Goal: Find specific page/section: Find specific page/section

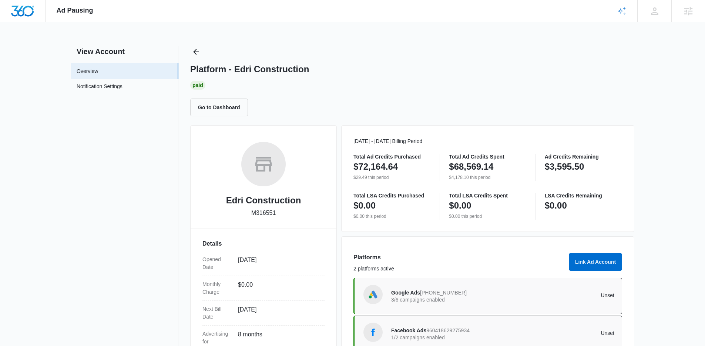
drag, startPoint x: 194, startPoint y: 60, endPoint x: 195, endPoint y: 51, distance: 8.5
click at [194, 59] on div "Platform - Edri Construction Paid Go to Dashboard" at bounding box center [412, 81] width 444 height 70
click at [196, 51] on icon "Back" at bounding box center [196, 51] width 9 height 9
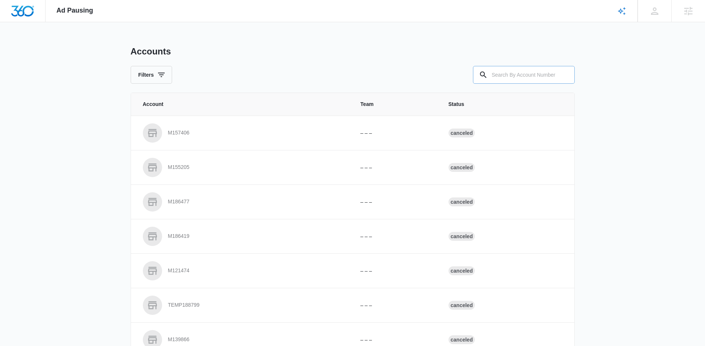
drag, startPoint x: 551, startPoint y: 80, endPoint x: 514, endPoint y: 80, distance: 37.4
click at [548, 80] on input "text" at bounding box center [524, 75] width 102 height 18
paste input "M186624"
type input "M186624"
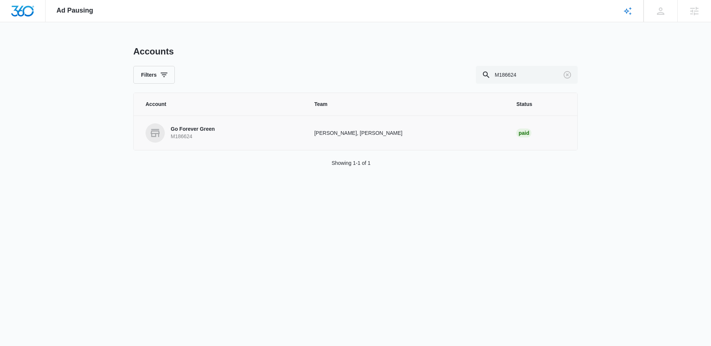
click at [219, 130] on link "Go Forever Green M186624" at bounding box center [221, 132] width 151 height 19
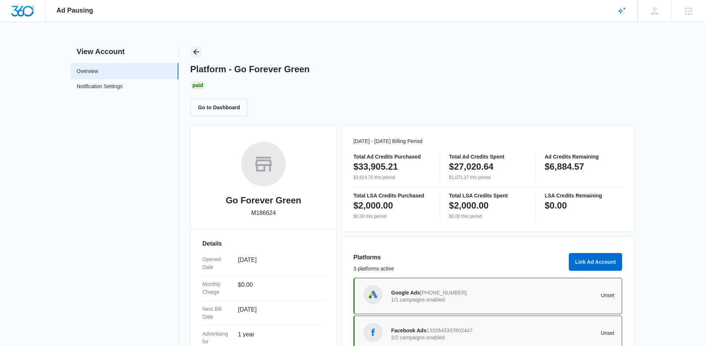
click at [194, 46] on button "Back" at bounding box center [196, 52] width 12 height 12
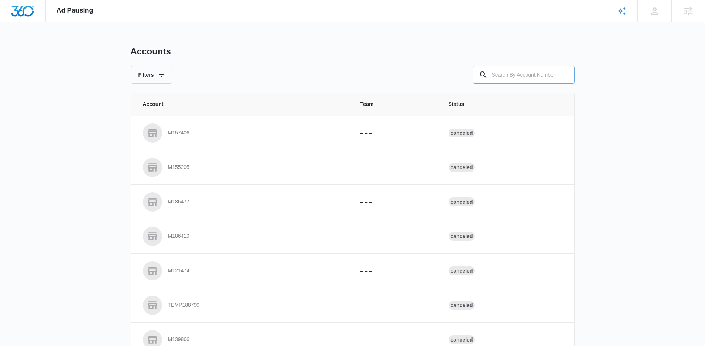
drag, startPoint x: 526, startPoint y: 82, endPoint x: 523, endPoint y: 79, distance: 4.2
click at [526, 81] on input "text" at bounding box center [524, 75] width 102 height 18
paste input "M174842"
type input "M174842"
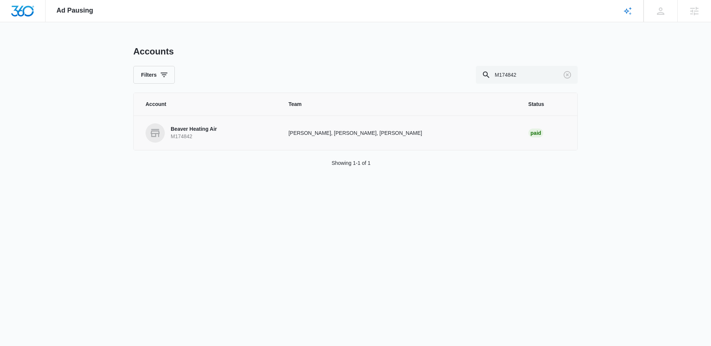
click at [189, 145] on td "Beaver Heating Air M174842" at bounding box center [207, 133] width 146 height 34
click at [191, 131] on p "Beaver Heating Air" at bounding box center [194, 129] width 46 height 7
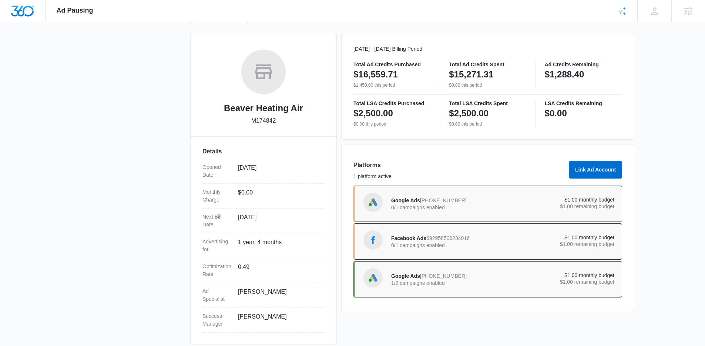
scroll to position [100, 0]
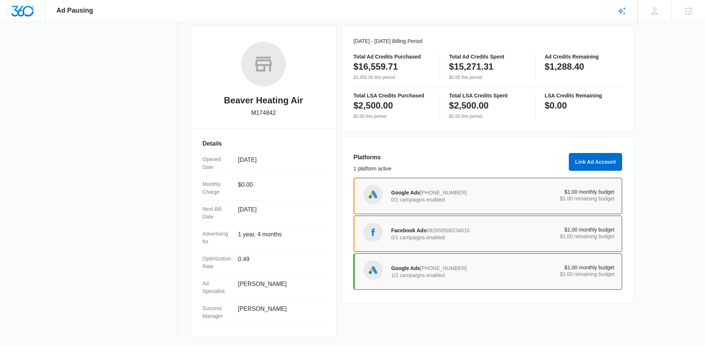
click at [477, 275] on p "1/2 campaigns enabled" at bounding box center [447, 275] width 112 height 5
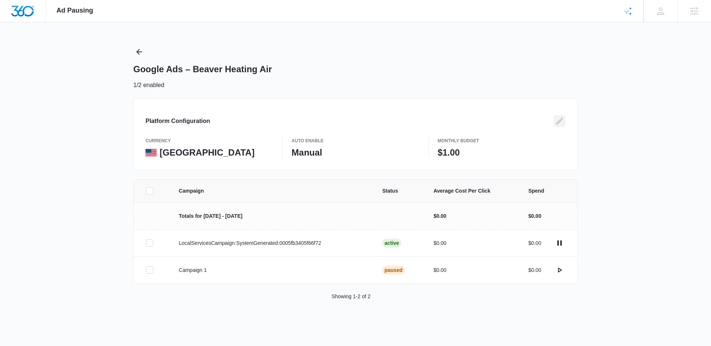
click at [559, 121] on icon "Edit" at bounding box center [559, 121] width 9 height 9
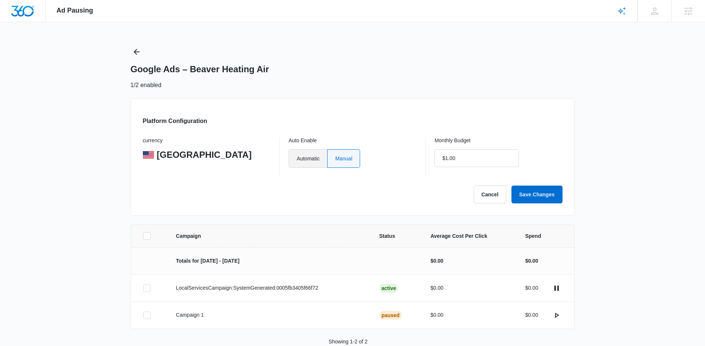
drag, startPoint x: 308, startPoint y: 152, endPoint x: 315, endPoint y: 153, distance: 7.1
click at [308, 152] on label "Automatic" at bounding box center [308, 158] width 39 height 19
click at [297, 158] on input "Automatic" at bounding box center [297, 158] width 0 height 0
radio input "true"
click at [488, 156] on input "$1.00" at bounding box center [477, 158] width 84 height 18
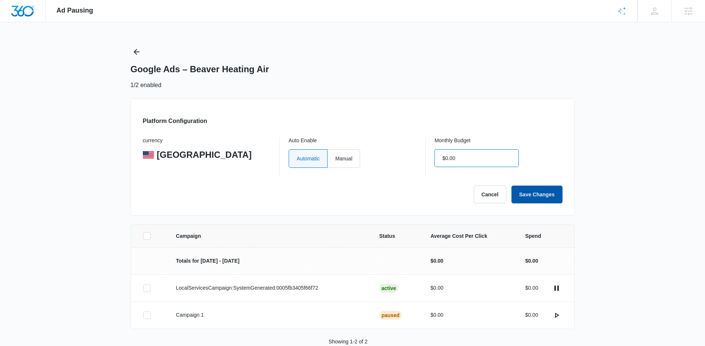
type input "$0.00"
click at [531, 196] on button "Save Changes" at bounding box center [537, 195] width 51 height 18
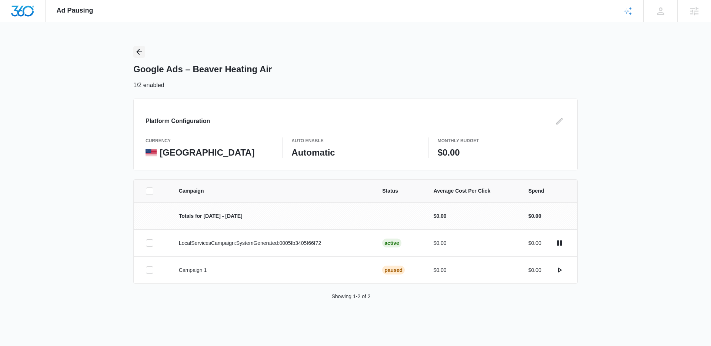
click at [133, 52] on button "Back" at bounding box center [139, 52] width 12 height 12
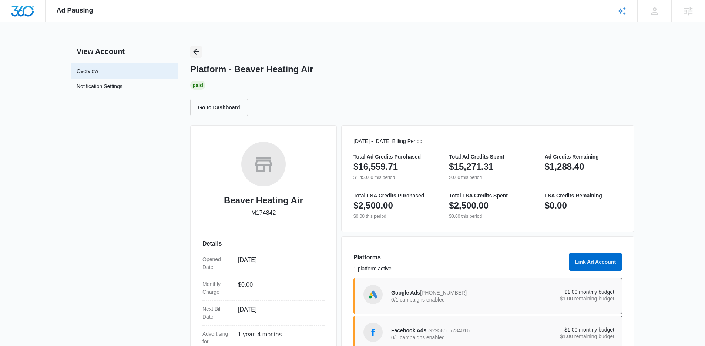
click at [200, 55] on icon "Back" at bounding box center [196, 51] width 9 height 9
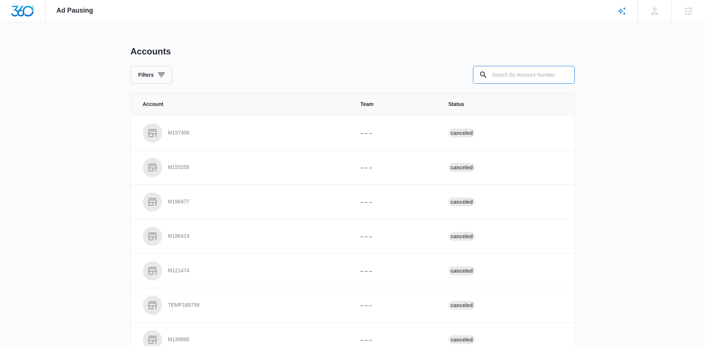
drag, startPoint x: 510, startPoint y: 76, endPoint x: 432, endPoint y: 73, distance: 77.8
click at [463, 74] on div "Filters" at bounding box center [353, 75] width 444 height 18
paste input "M331888"
type input "M331888"
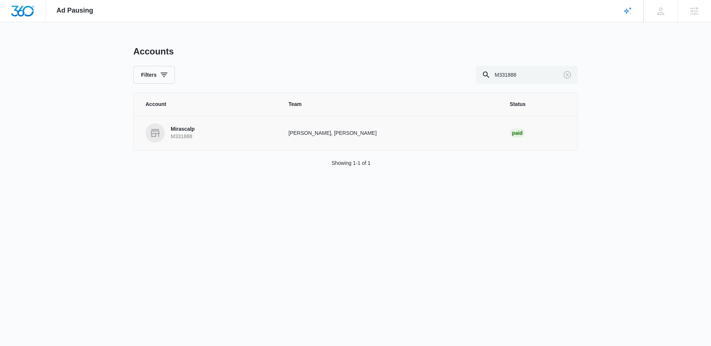
click at [196, 128] on link "Mirascalp M331888" at bounding box center [208, 132] width 125 height 19
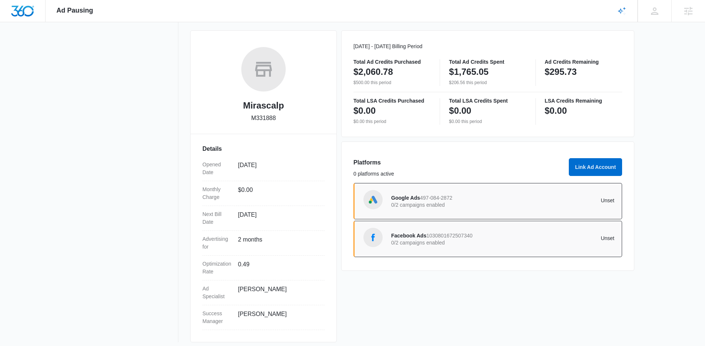
scroll to position [100, 0]
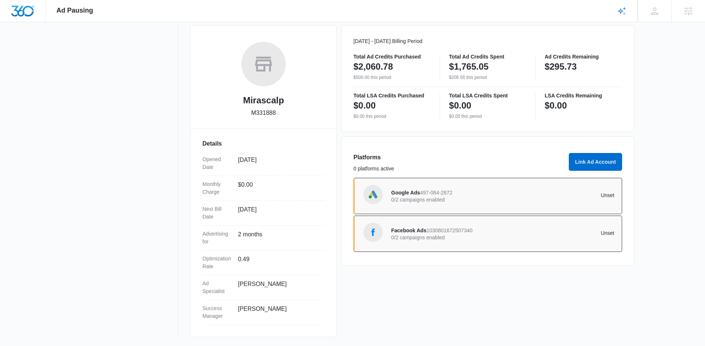
click at [461, 195] on div "Google Ads 497-084-2872 0/2 campaigns enabled" at bounding box center [447, 196] width 112 height 16
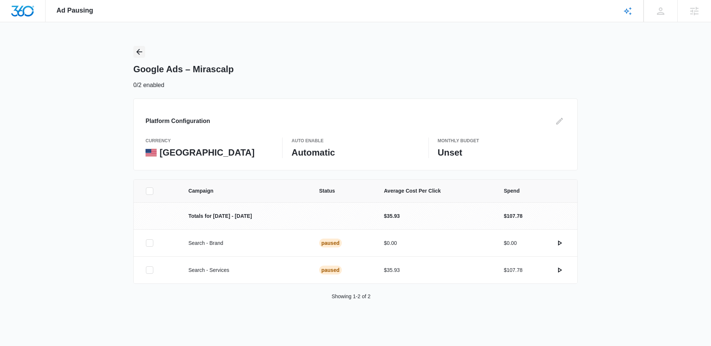
click at [137, 52] on icon "Back" at bounding box center [139, 51] width 9 height 9
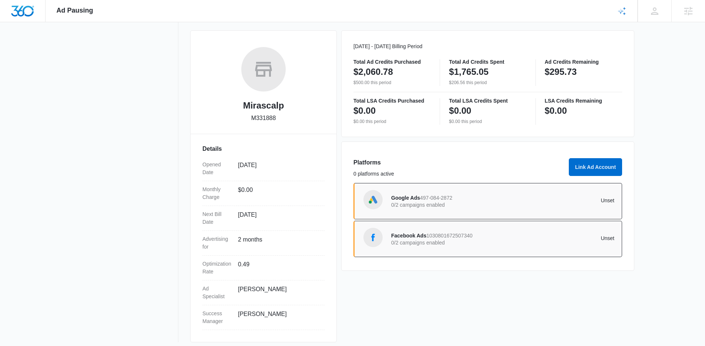
scroll to position [100, 0]
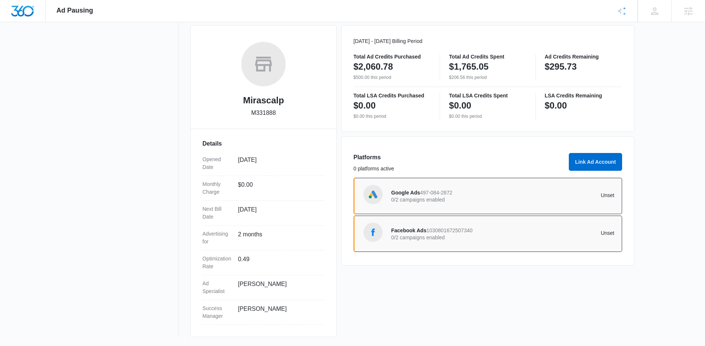
click at [447, 225] on div "Facebook Ads 1030801672507340 0/2 campaigns enabled Unset" at bounding box center [502, 233] width 223 height 21
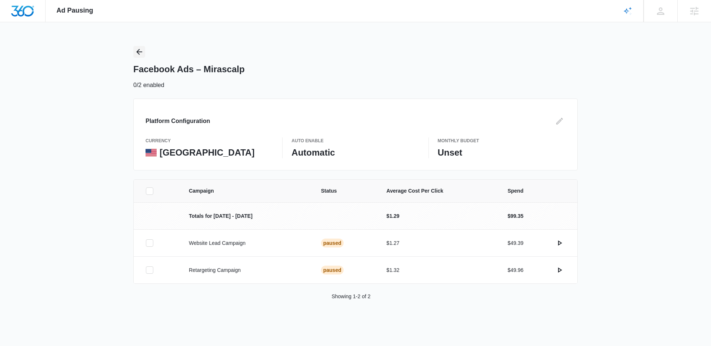
drag, startPoint x: 140, startPoint y: 54, endPoint x: 147, endPoint y: 33, distance: 22.2
click at [140, 54] on icon "Back" at bounding box center [139, 51] width 9 height 9
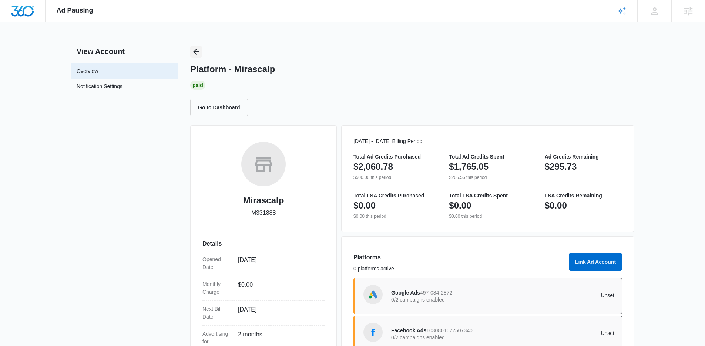
click at [195, 52] on icon "Back" at bounding box center [196, 51] width 9 height 9
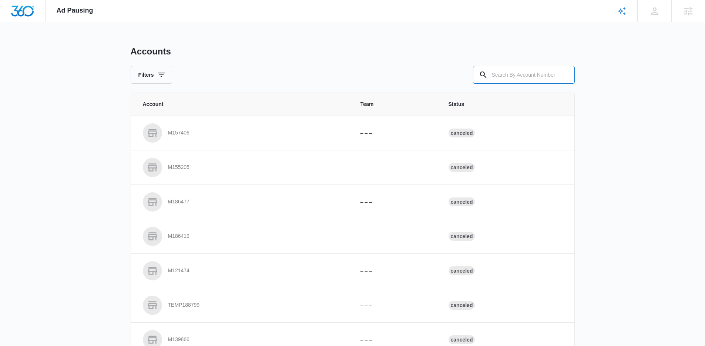
drag, startPoint x: 533, startPoint y: 82, endPoint x: 466, endPoint y: 78, distance: 67.5
click at [533, 81] on input "text" at bounding box center [524, 75] width 102 height 18
paste input "M321974"
type input "M321974"
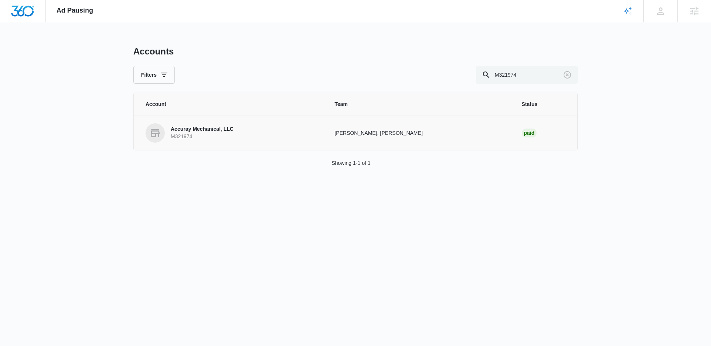
click at [207, 137] on p "M321974" at bounding box center [202, 136] width 63 height 7
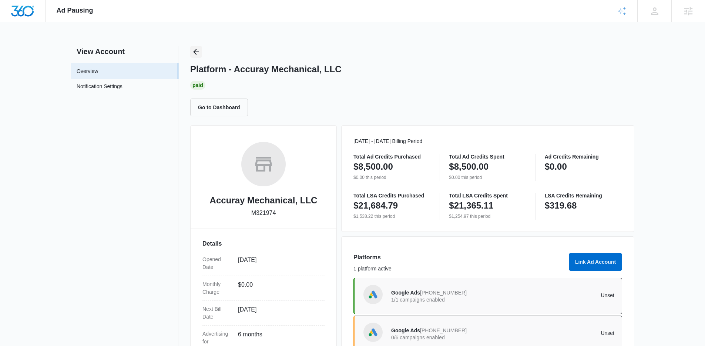
click at [197, 50] on icon "Back" at bounding box center [196, 51] width 9 height 9
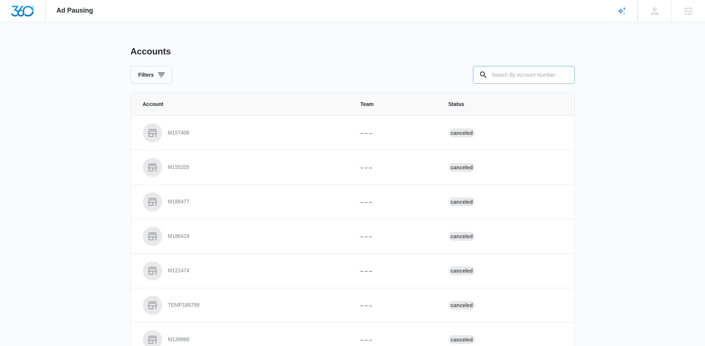
click at [483, 74] on div at bounding box center [524, 75] width 102 height 18
paste input "A1093"
type input "A1093"
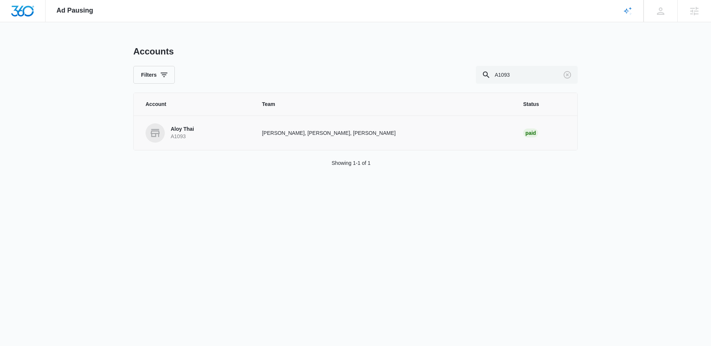
click at [173, 144] on td "Aloy Thai A1093" at bounding box center [193, 133] width 119 height 34
click at [181, 134] on p "A1093" at bounding box center [182, 136] width 23 height 7
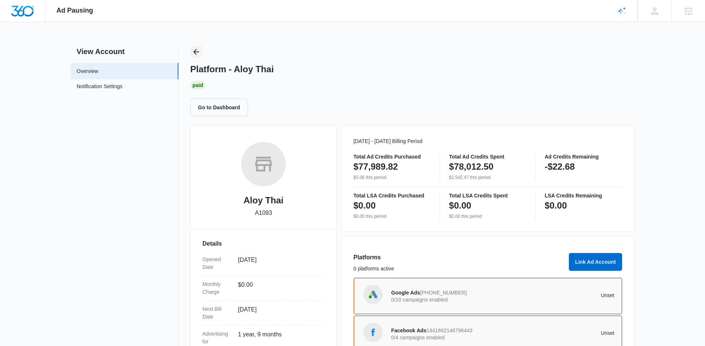
click at [194, 55] on icon "Back" at bounding box center [196, 51] width 9 height 9
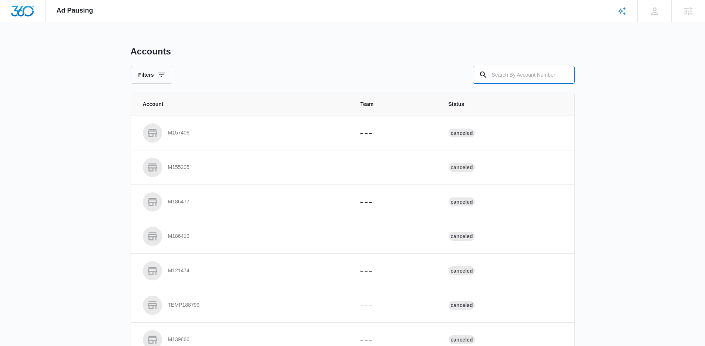
drag, startPoint x: 521, startPoint y: 75, endPoint x: 402, endPoint y: 85, distance: 119.6
click at [511, 77] on input "text" at bounding box center [524, 75] width 102 height 18
paste input "M323954"
type input "M323954"
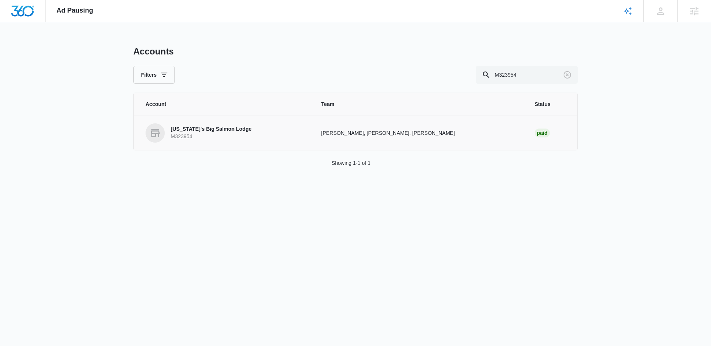
click at [202, 135] on p "M323954" at bounding box center [211, 136] width 81 height 7
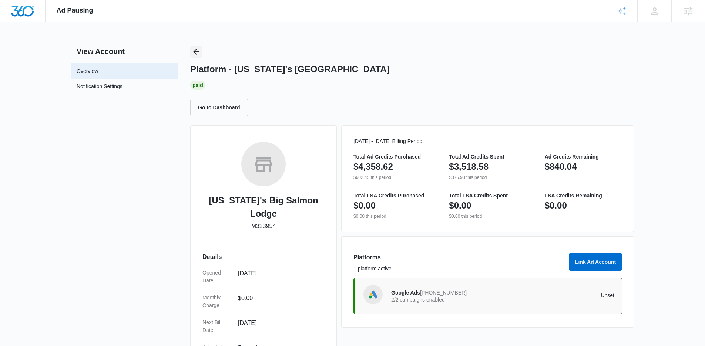
click at [198, 51] on icon "Back" at bounding box center [196, 51] width 9 height 9
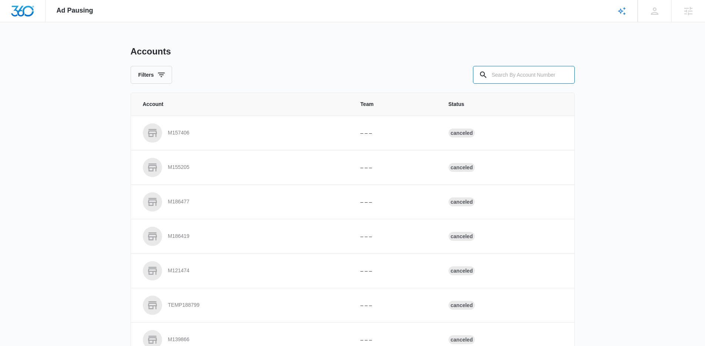
drag, startPoint x: 523, startPoint y: 78, endPoint x: 394, endPoint y: 83, distance: 129.3
click at [508, 78] on input "text" at bounding box center [524, 75] width 102 height 18
paste input "M325222"
type input "M325222"
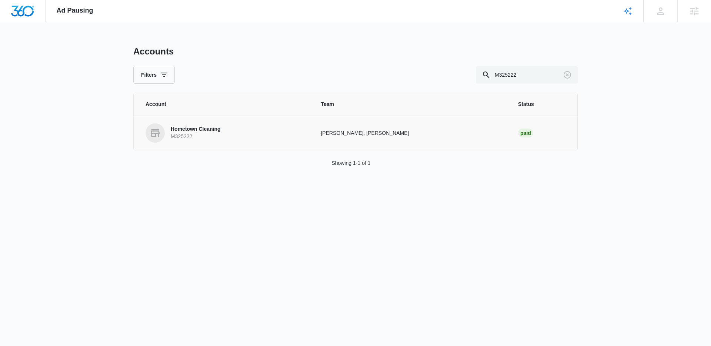
click at [187, 133] on p "M325222" at bounding box center [196, 136] width 50 height 7
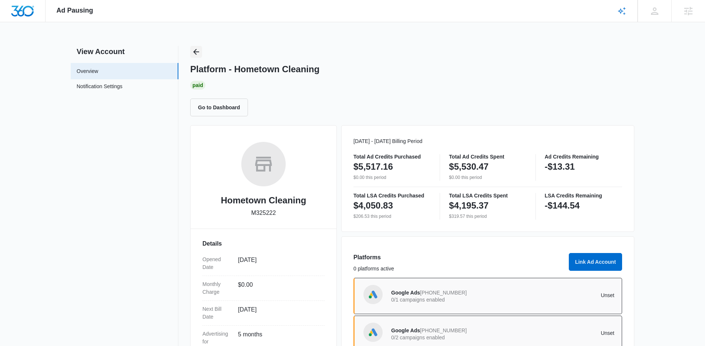
click at [198, 50] on icon "Back" at bounding box center [196, 51] width 9 height 9
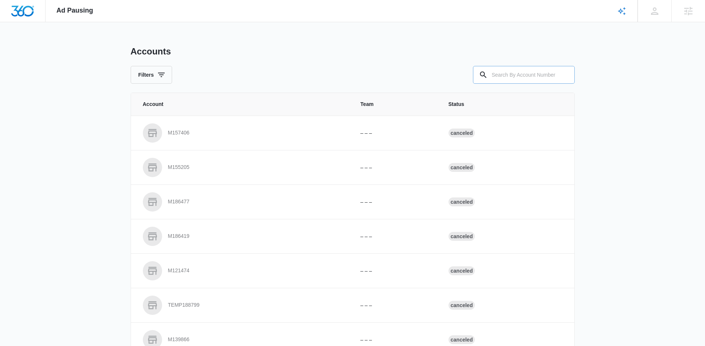
drag, startPoint x: 560, startPoint y: 85, endPoint x: 548, endPoint y: 81, distance: 12.5
click at [557, 84] on div "Accounts Filters Account Team Status M157406 – – – Canceled M155205 – – – Cance…" at bounding box center [353, 273] width 444 height 455
click at [532, 79] on input "text" at bounding box center [524, 75] width 102 height 18
paste input "M30285"
type input "M30285"
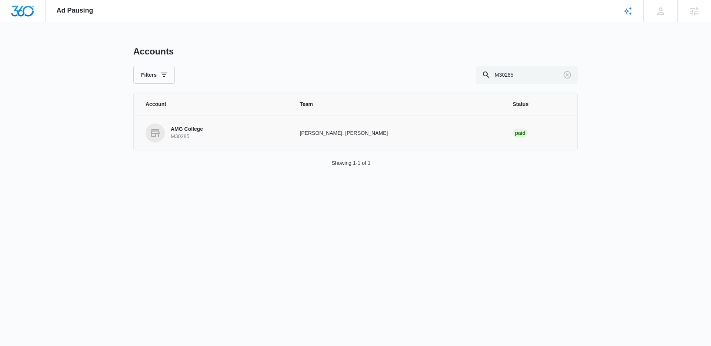
drag, startPoint x: 182, startPoint y: 153, endPoint x: 189, endPoint y: 138, distance: 16.4
click at [182, 153] on div "Accounts Filters M30285 Account Team Status AMG College M30285 Chase Hawkinson,…" at bounding box center [355, 115] width 444 height 139
click at [190, 136] on p "M30285" at bounding box center [187, 136] width 32 height 7
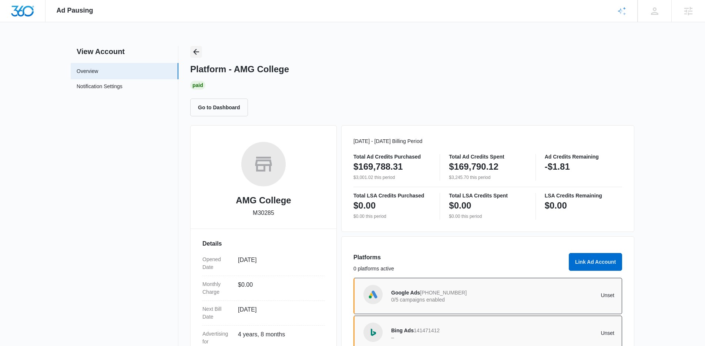
click at [196, 54] on icon "Back" at bounding box center [196, 52] width 6 height 6
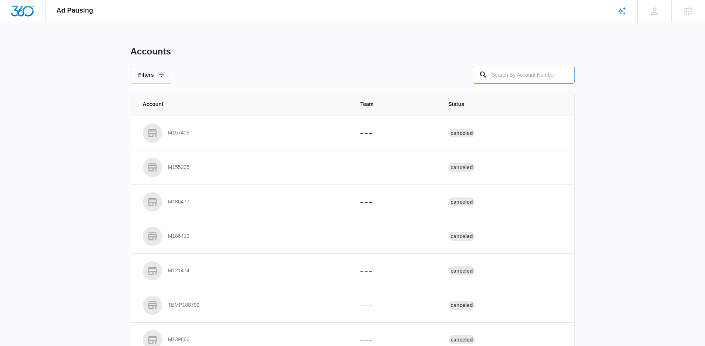
click at [511, 78] on input "text" at bounding box center [524, 75] width 102 height 18
paste input "M178453"
type input "M178453"
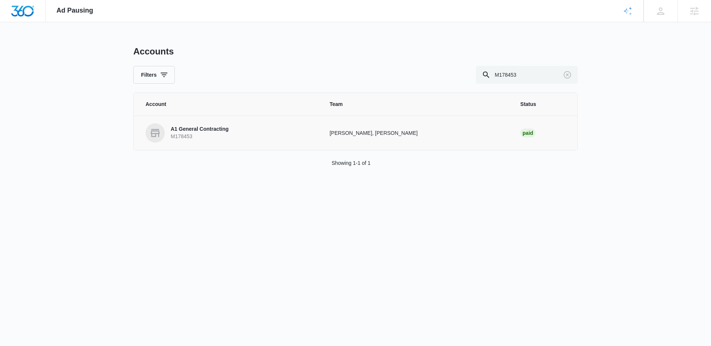
click at [207, 137] on p "M178453" at bounding box center [200, 136] width 58 height 7
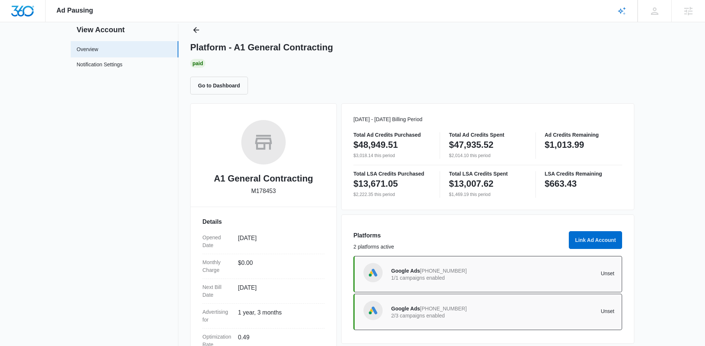
scroll to position [100, 0]
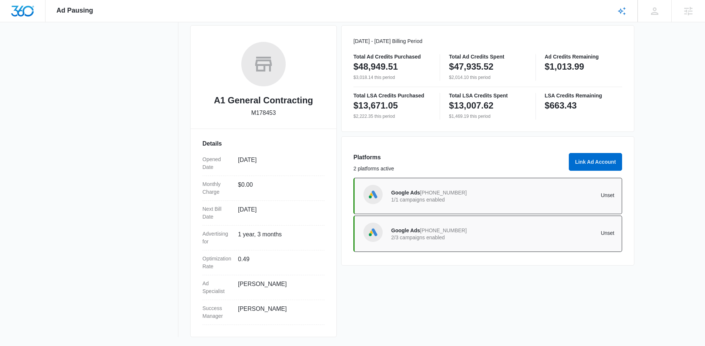
click at [445, 237] on p "2/3 campaigns enabled" at bounding box center [447, 237] width 112 height 5
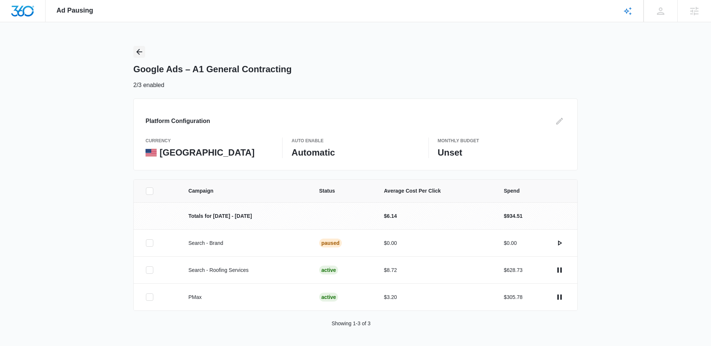
click at [140, 51] on icon "Back" at bounding box center [139, 51] width 9 height 9
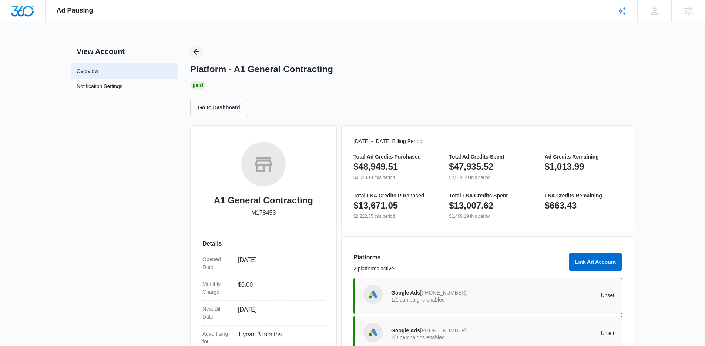
click at [193, 49] on icon "Back" at bounding box center [196, 51] width 9 height 9
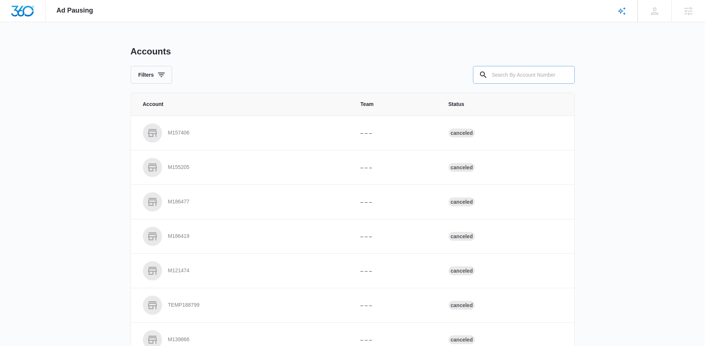
drag, startPoint x: 508, startPoint y: 70, endPoint x: 485, endPoint y: 74, distance: 23.6
click at [503, 71] on input "text" at bounding box center [524, 75] width 102 height 18
paste input "M3185"
type input "M3185"
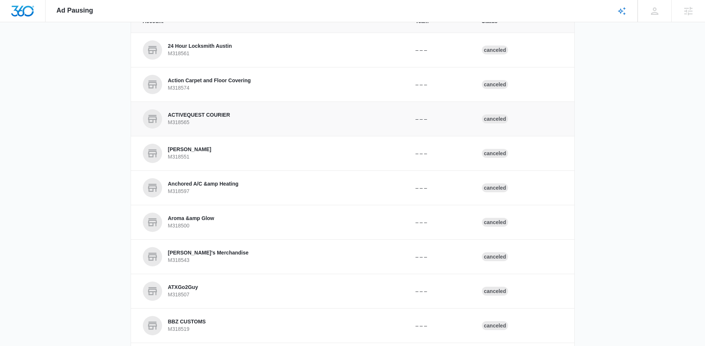
scroll to position [155, 0]
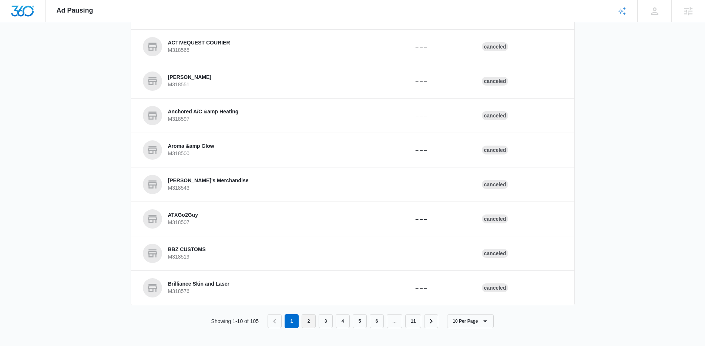
click at [309, 320] on link "2" at bounding box center [309, 321] width 14 height 14
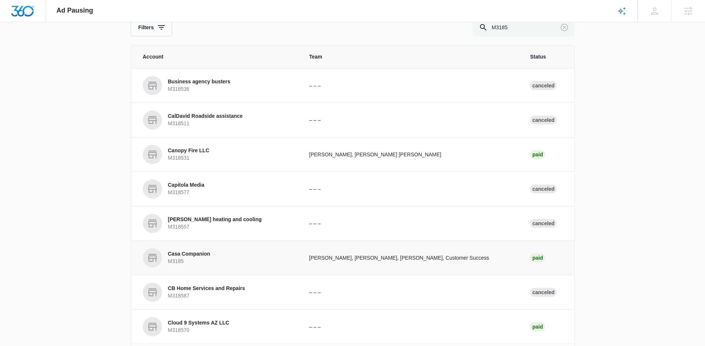
scroll to position [58, 0]
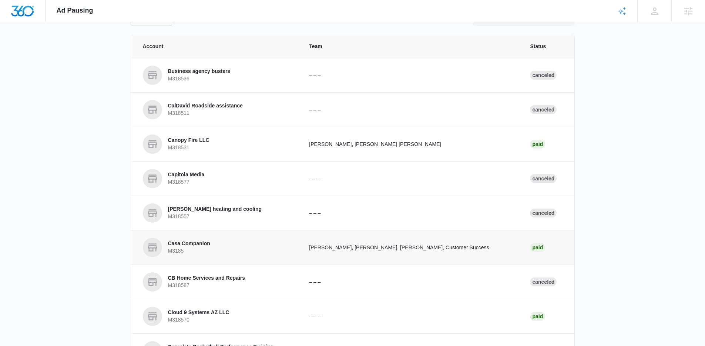
click at [201, 247] on p "Casa Companion" at bounding box center [189, 243] width 42 height 7
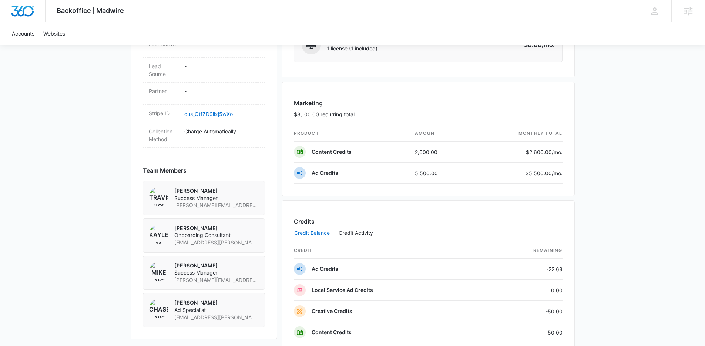
scroll to position [428, 0]
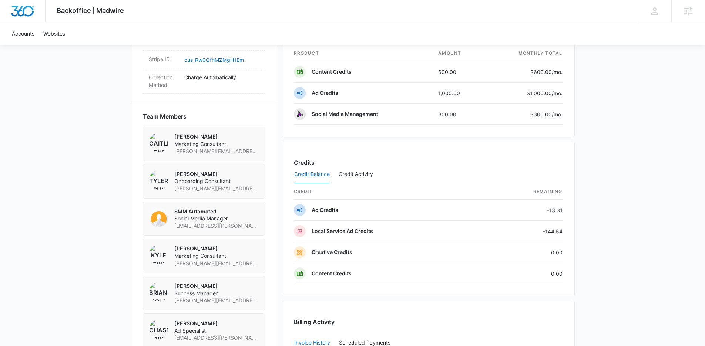
scroll to position [682, 0]
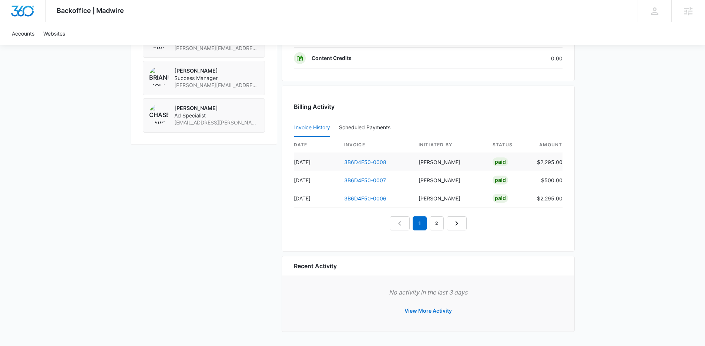
click at [361, 162] on link "3B6D4F50-0008" at bounding box center [365, 162] width 42 height 6
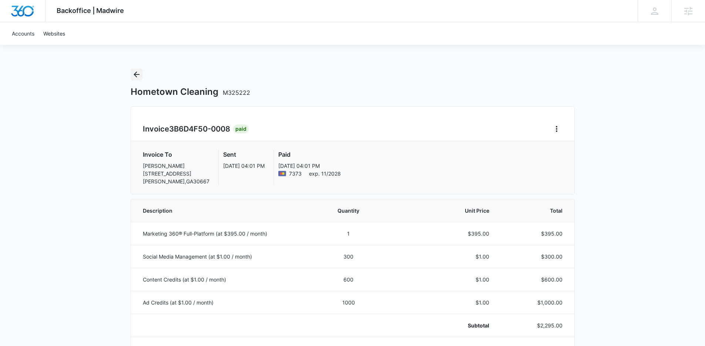
click at [134, 76] on icon "Back" at bounding box center [136, 74] width 9 height 9
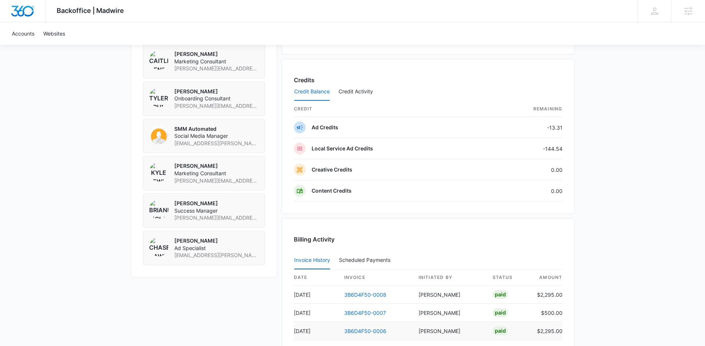
scroll to position [682, 0]
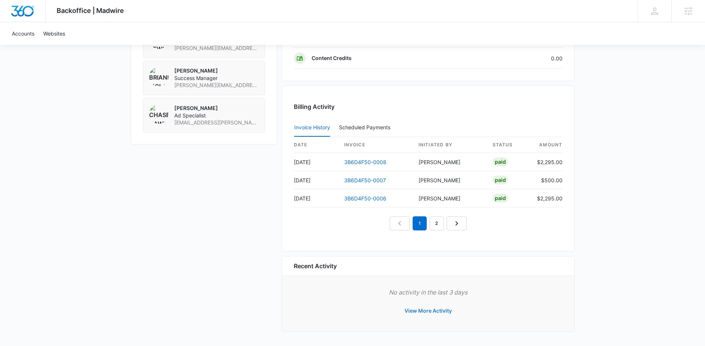
click at [432, 309] on button "View More Activity" at bounding box center [428, 311] width 62 height 18
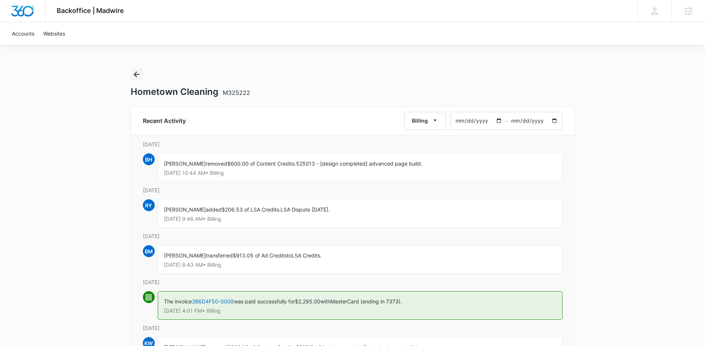
click at [140, 74] on icon "Back" at bounding box center [136, 74] width 9 height 9
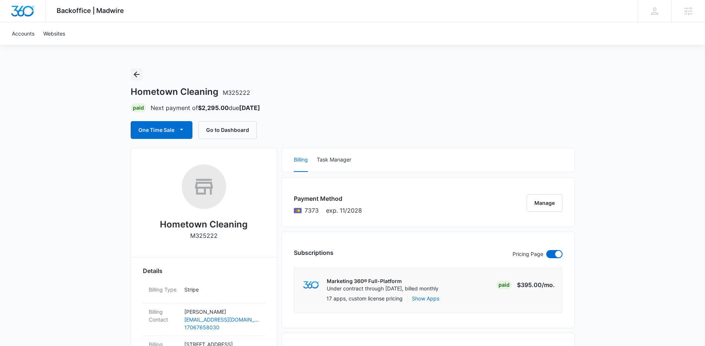
click at [134, 75] on icon "Back" at bounding box center [136, 74] width 9 height 9
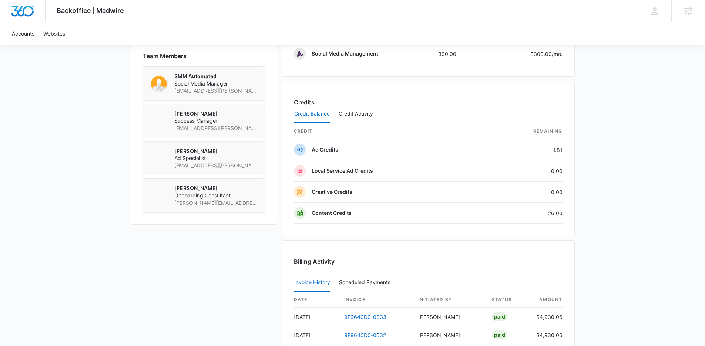
scroll to position [646, 0]
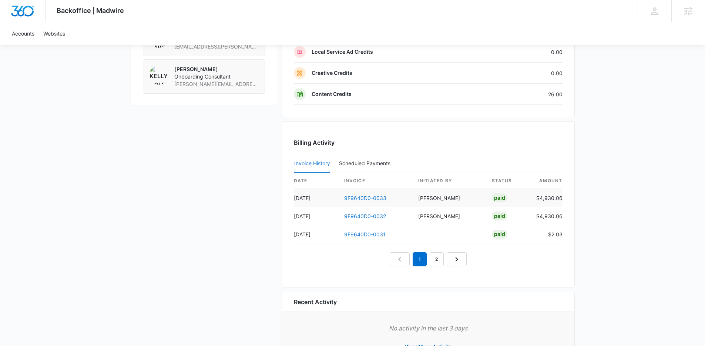
click at [364, 197] on link "9F9640D0-0033" at bounding box center [365, 198] width 42 height 6
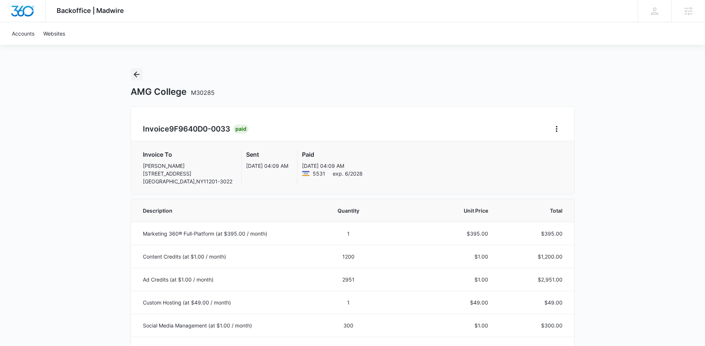
click at [135, 76] on icon "Back" at bounding box center [136, 74] width 9 height 9
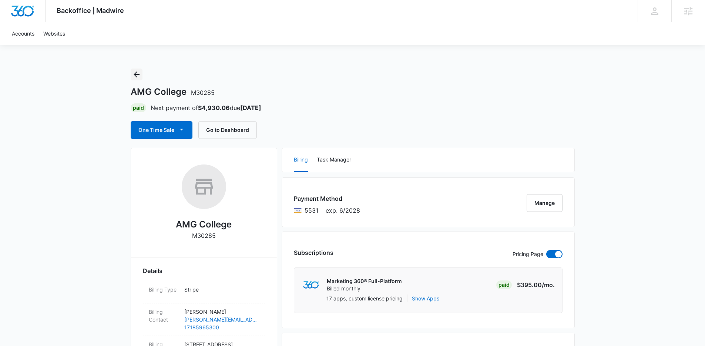
click at [137, 78] on icon "Back" at bounding box center [136, 74] width 9 height 9
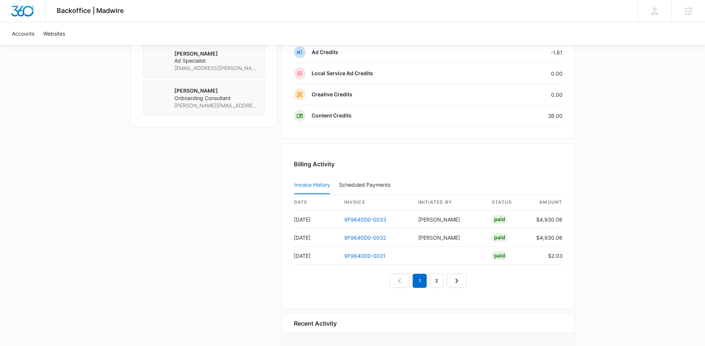
scroll to position [608, 0]
